Goal: Task Accomplishment & Management: Complete application form

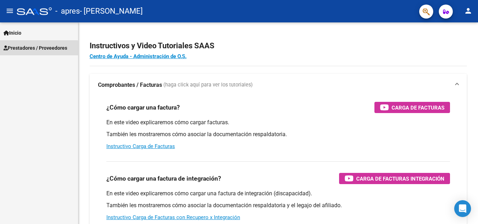
click at [25, 50] on span "Prestadores / Proveedores" at bounding box center [36, 48] width 64 height 8
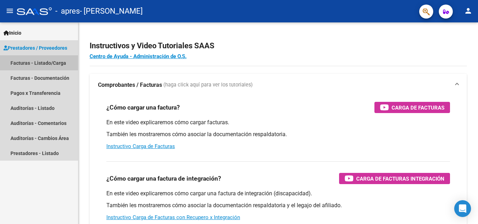
click at [29, 63] on link "Facturas - Listado/Carga" at bounding box center [39, 62] width 78 height 15
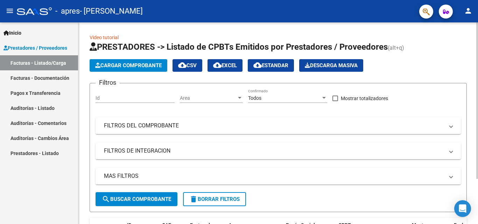
click at [115, 63] on span "Cargar Comprobante" at bounding box center [128, 65] width 67 height 6
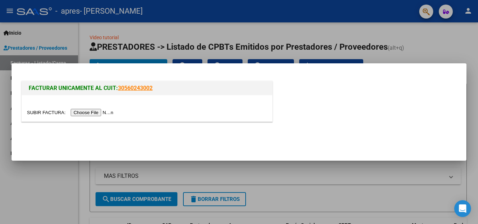
click at [106, 113] on input "file" at bounding box center [71, 112] width 89 height 7
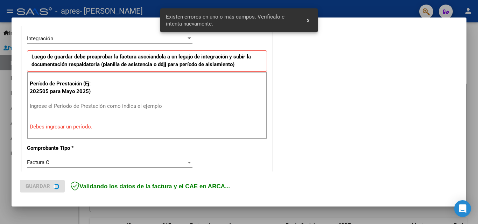
scroll to position [171, 0]
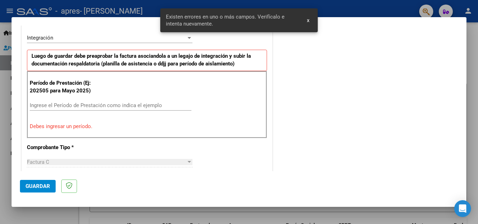
click at [61, 107] on input "Ingrese el Período de Prestación como indica el ejemplo" at bounding box center [111, 105] width 162 height 6
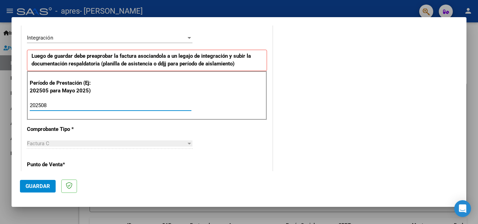
type input "202508"
click at [33, 187] on span "Guardar" at bounding box center [38, 186] width 25 height 6
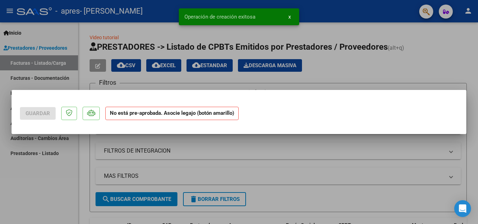
scroll to position [0, 0]
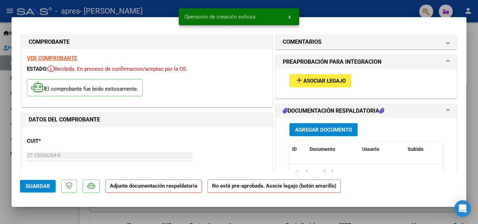
click at [331, 81] on span "Asociar Legajo" at bounding box center [324, 81] width 42 height 6
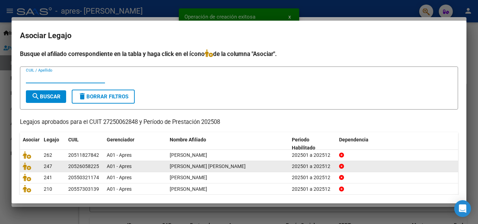
scroll to position [39, 0]
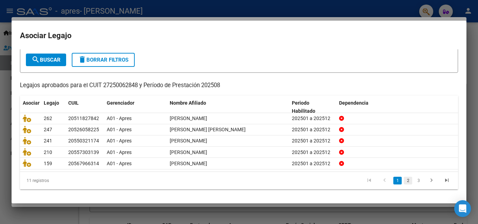
click at [404, 182] on link "2" at bounding box center [408, 181] width 8 height 8
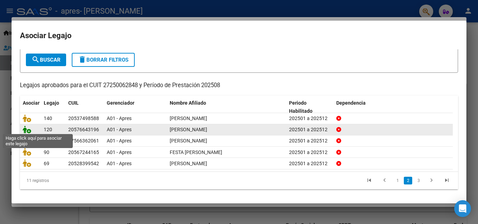
click at [25, 129] on icon at bounding box center [27, 130] width 8 height 8
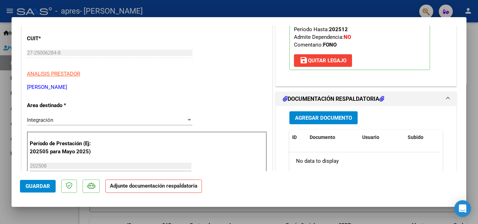
scroll to position [140, 0]
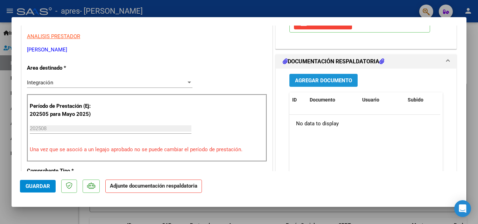
click at [315, 83] on span "Agregar Documento" at bounding box center [323, 80] width 57 height 6
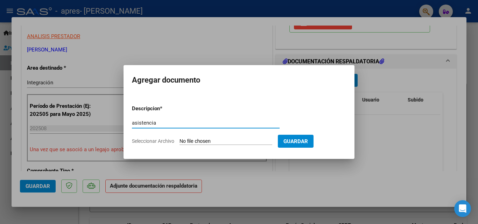
type input "asistencia"
click at [200, 141] on input "Seleccionar Archivo" at bounding box center [226, 141] width 93 height 7
type input "C:\fakepath\[PERSON_NAME] [DATE].pdf"
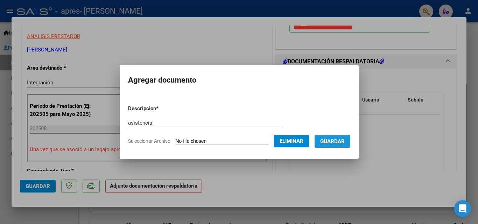
click at [350, 142] on button "Guardar" at bounding box center [333, 141] width 36 height 13
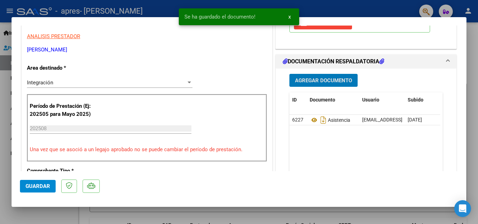
click at [44, 186] on span "Guardar" at bounding box center [38, 186] width 25 height 6
click at [4, 87] on div at bounding box center [239, 112] width 478 height 224
type input "$ 0,00"
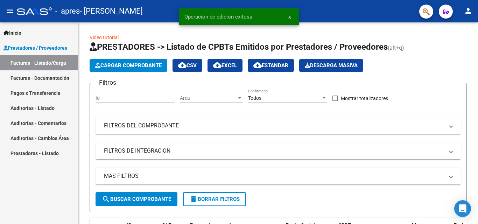
click at [467, 14] on mat-icon "person" at bounding box center [468, 11] width 8 height 8
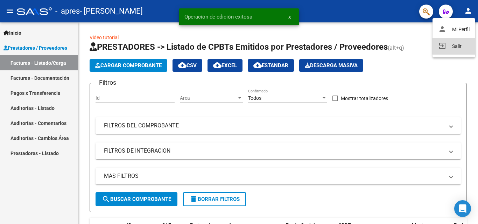
click at [458, 46] on button "exit_to_app Salir" at bounding box center [454, 46] width 43 height 17
